Goal: Check status: Check status

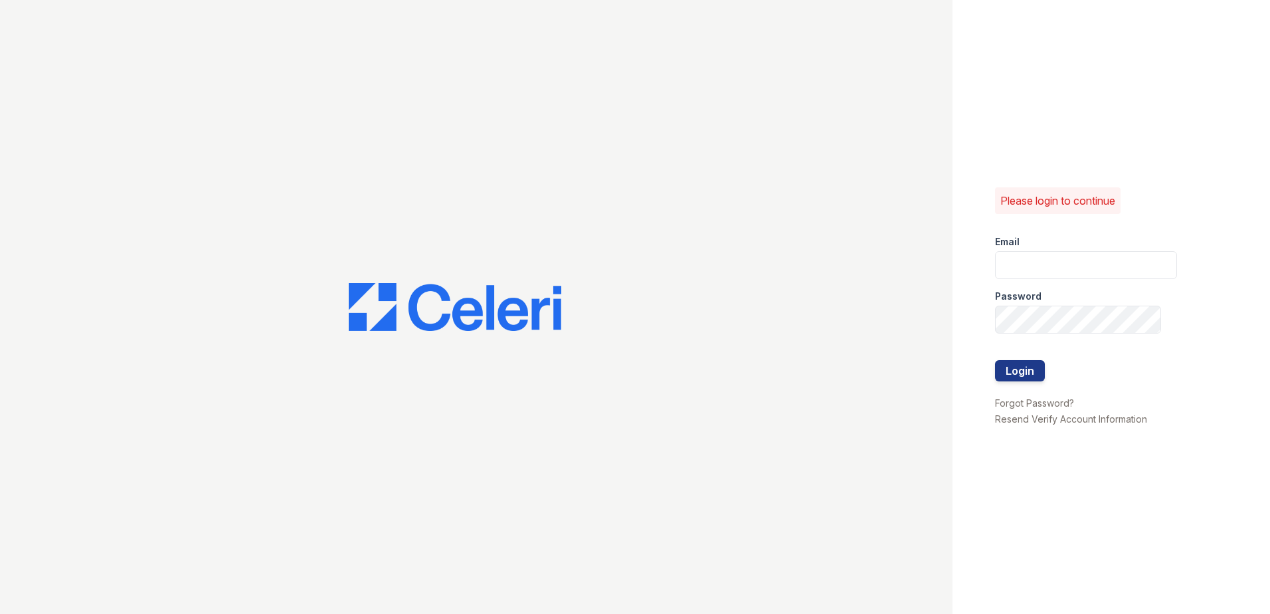
type input "[EMAIL_ADDRESS][DOMAIN_NAME]"
drag, startPoint x: 1010, startPoint y: 384, endPoint x: 1008, endPoint y: 373, distance: 11.5
click at [1009, 382] on div at bounding box center [1086, 387] width 182 height 13
click at [1008, 372] on button "Login" at bounding box center [1020, 370] width 50 height 21
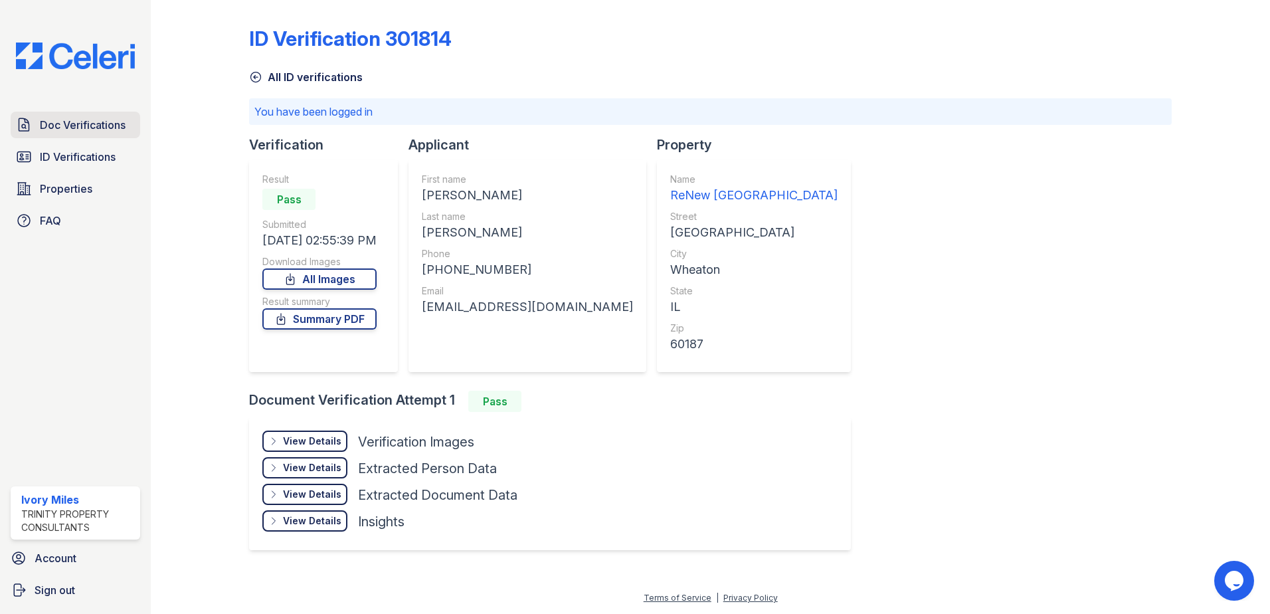
click at [84, 125] on span "Doc Verifications" at bounding box center [83, 125] width 86 height 16
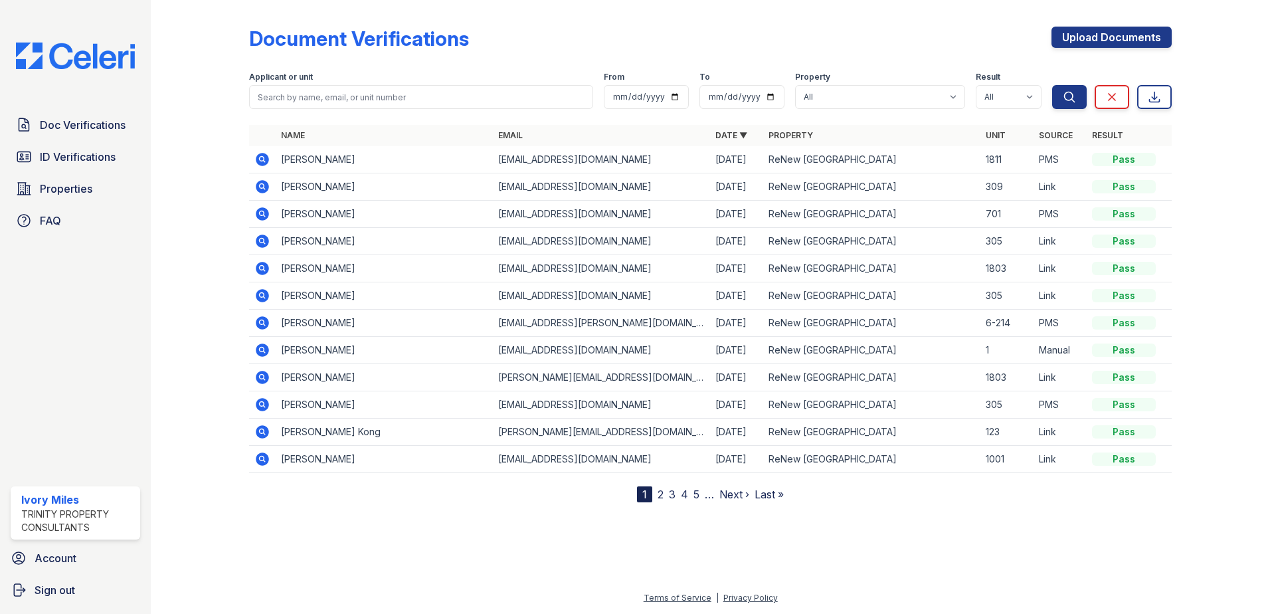
click at [261, 159] on icon at bounding box center [261, 158] width 3 height 3
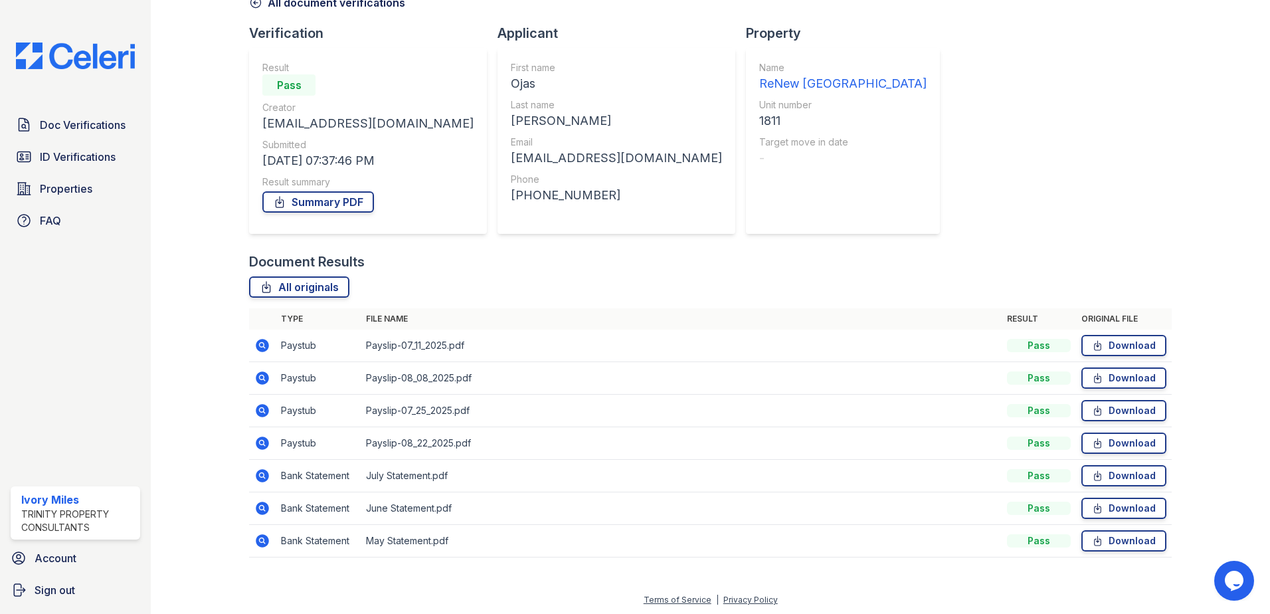
scroll to position [76, 0]
drag, startPoint x: 63, startPoint y: 151, endPoint x: 108, endPoint y: 159, distance: 45.2
click at [62, 151] on span "ID Verifications" at bounding box center [78, 157] width 76 height 16
